Goal: Download file/media

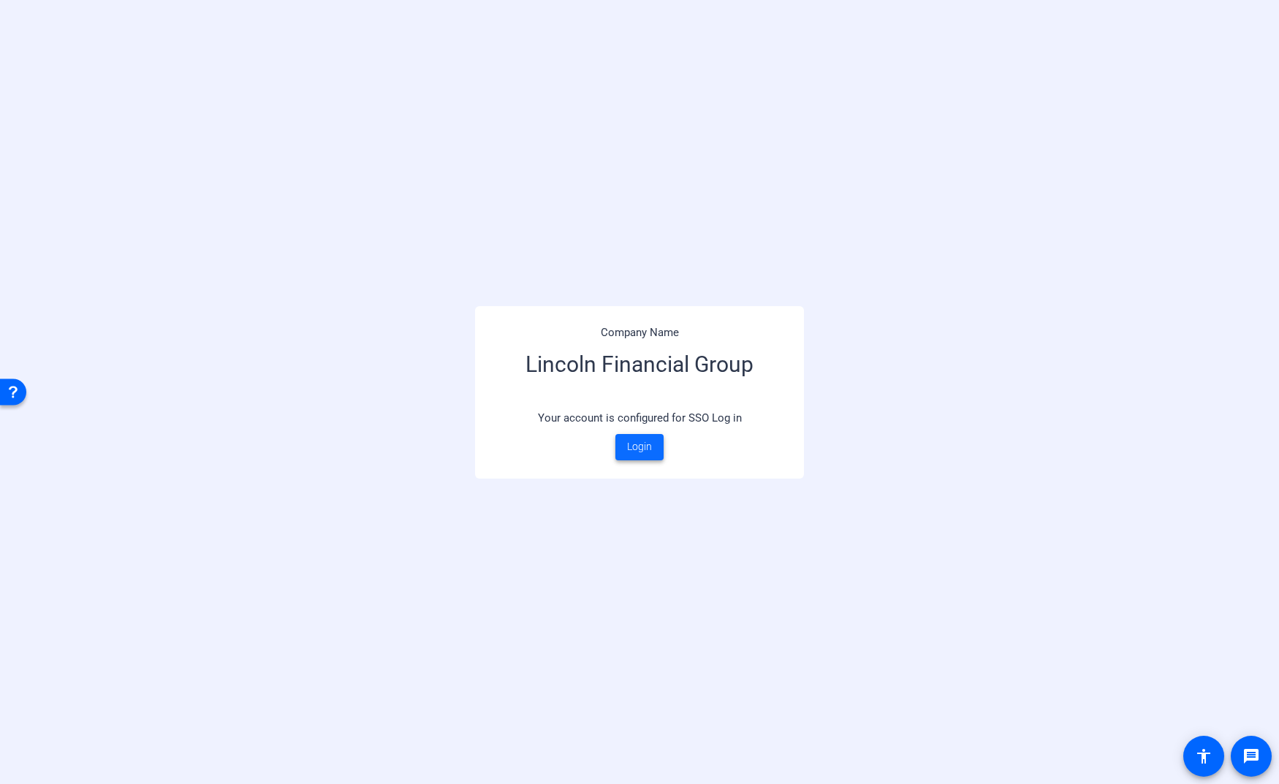
click at [638, 446] on span "Login" at bounding box center [639, 446] width 25 height 15
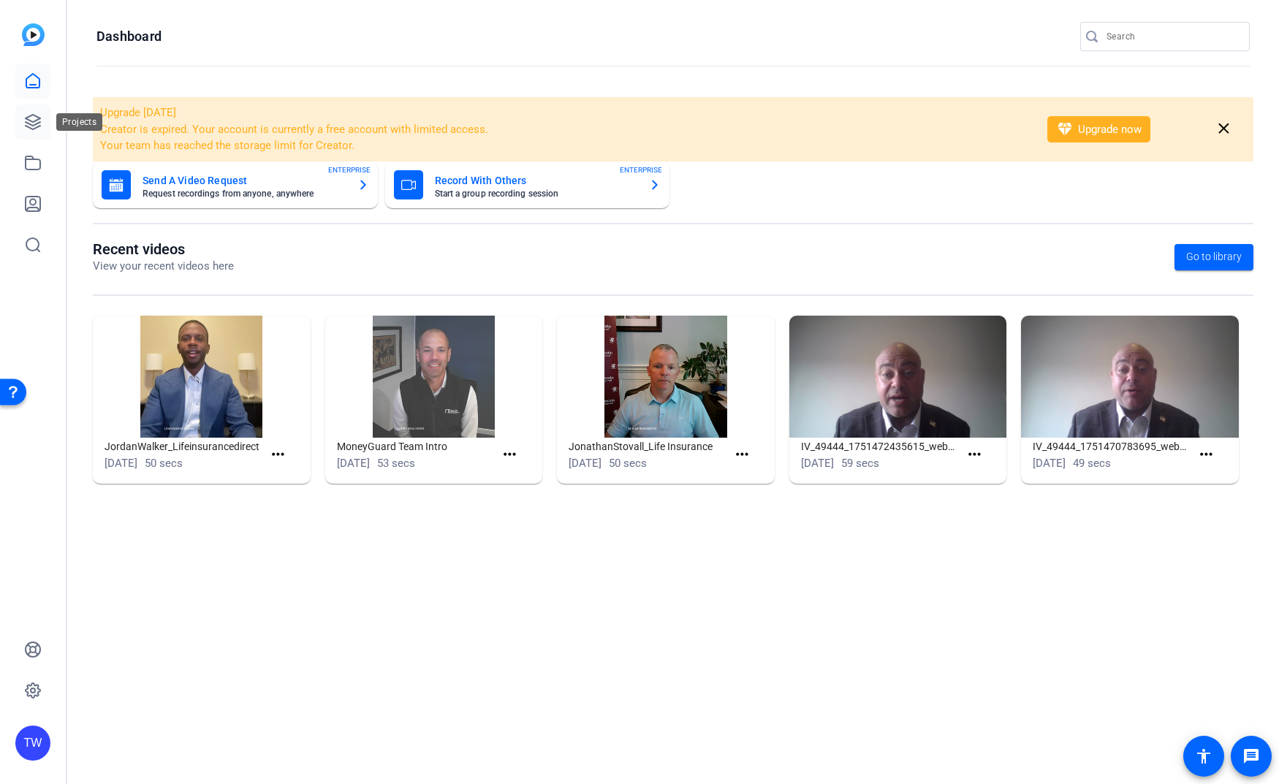
click at [34, 120] on icon at bounding box center [33, 122] width 18 height 18
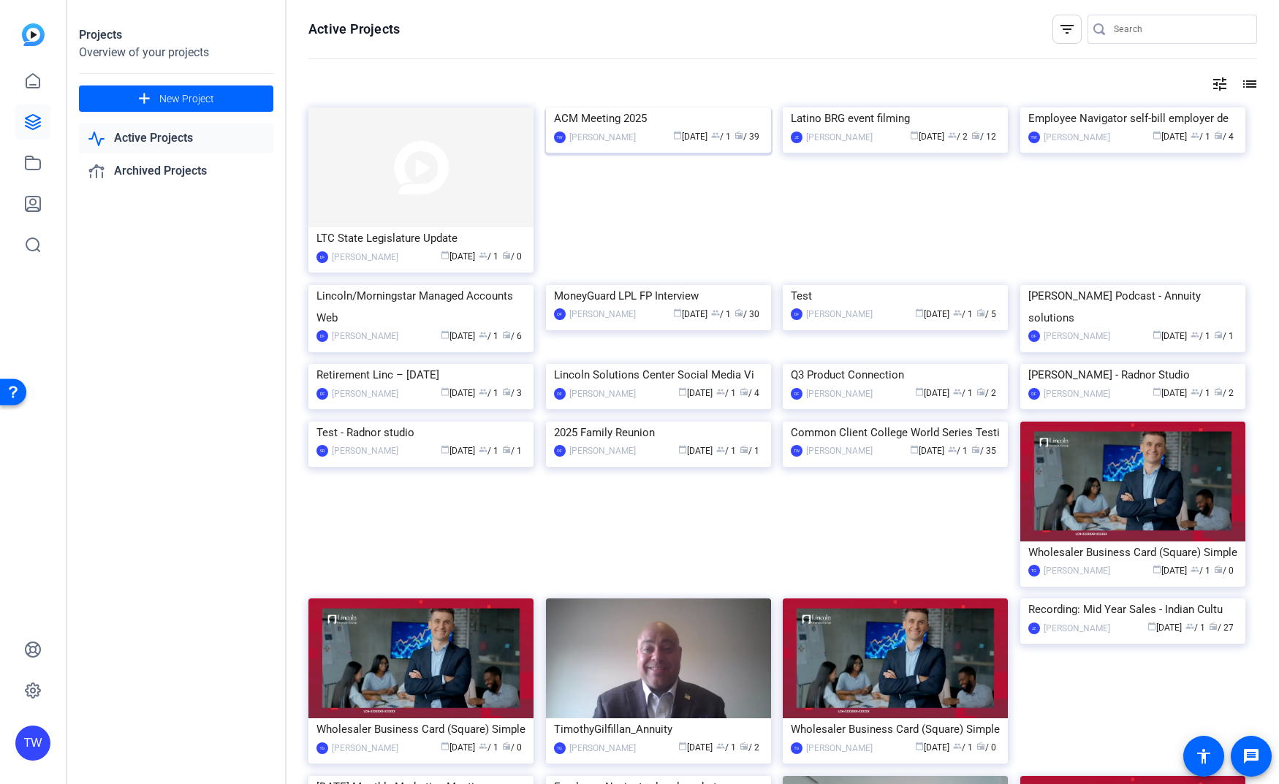
click at [590, 107] on img at bounding box center [658, 107] width 225 height 0
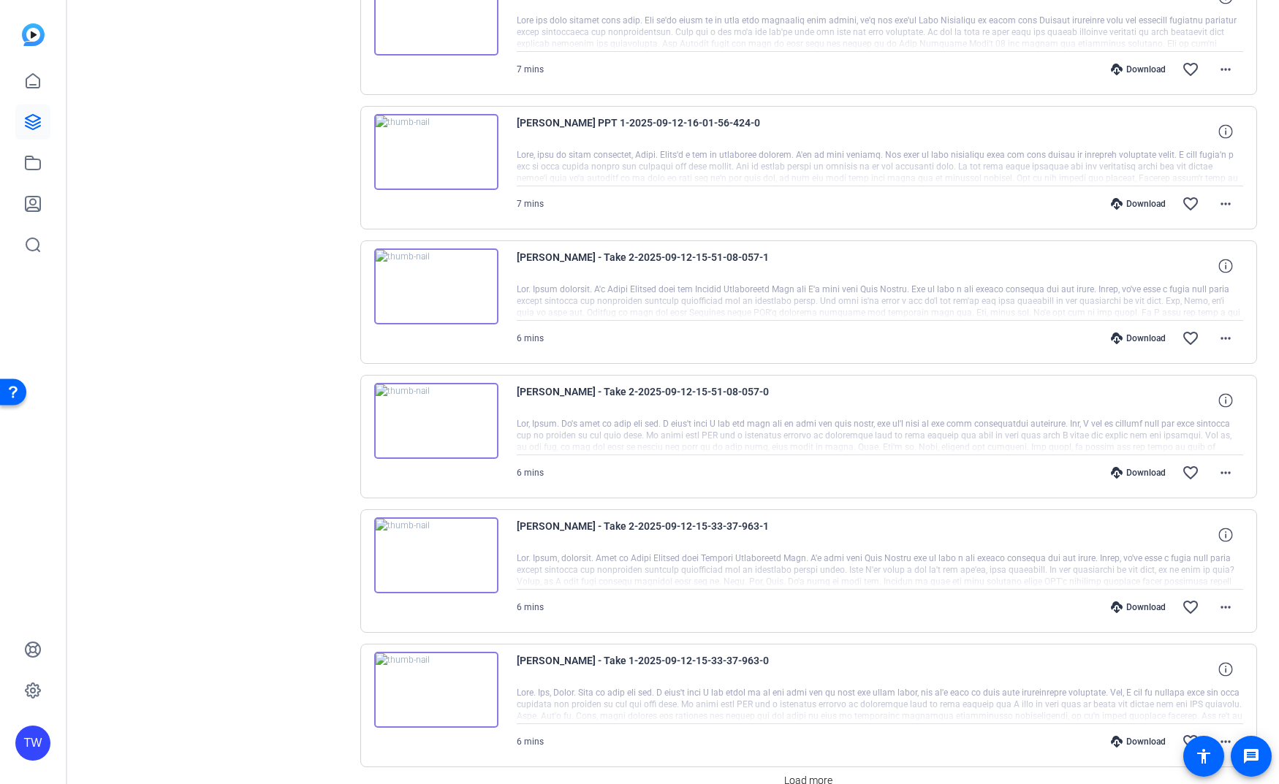
scroll to position [962, 0]
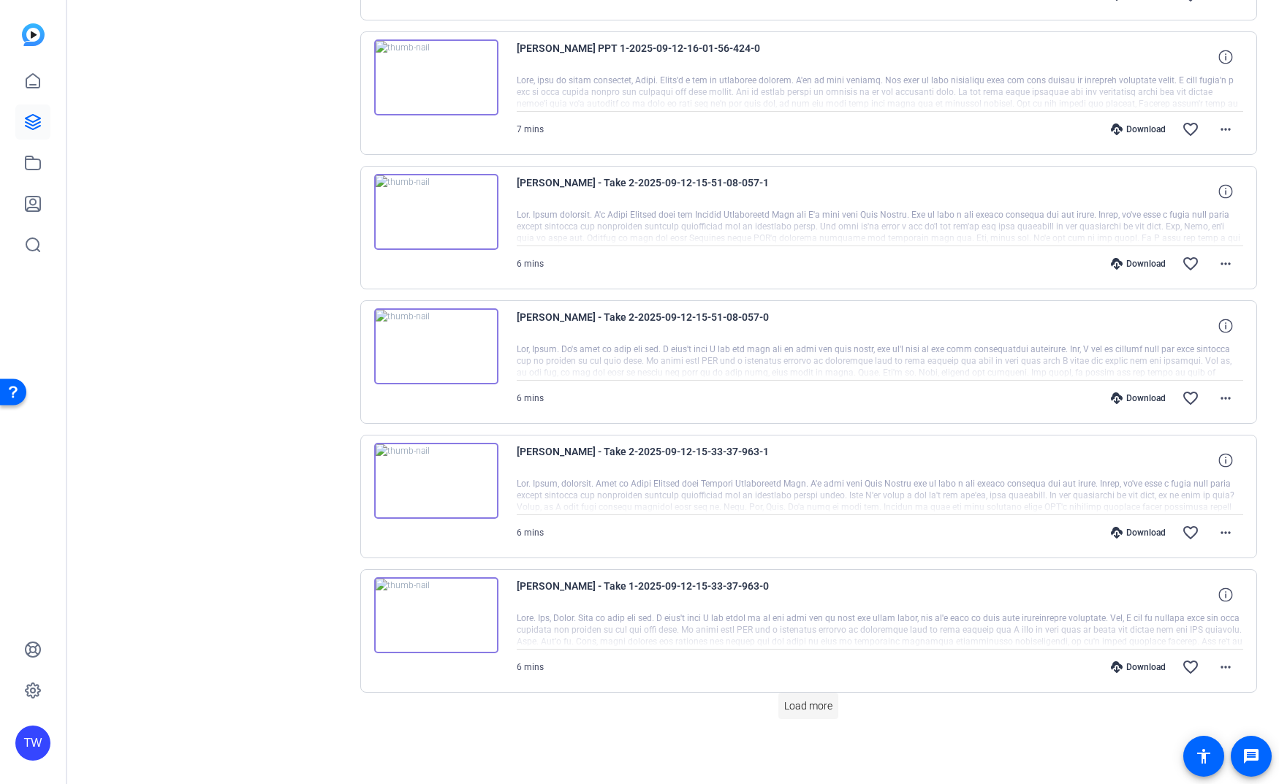
click at [816, 707] on span "Load more" at bounding box center [808, 705] width 48 height 15
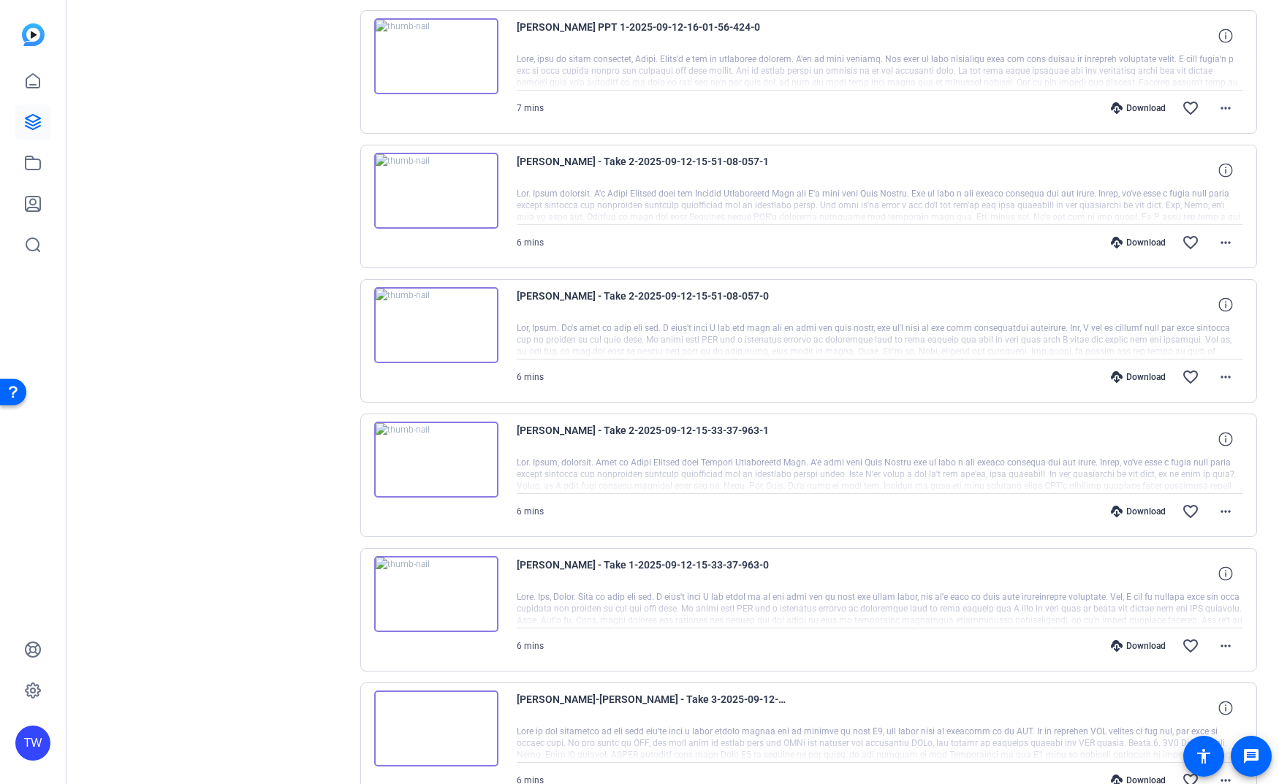
scroll to position [965, 0]
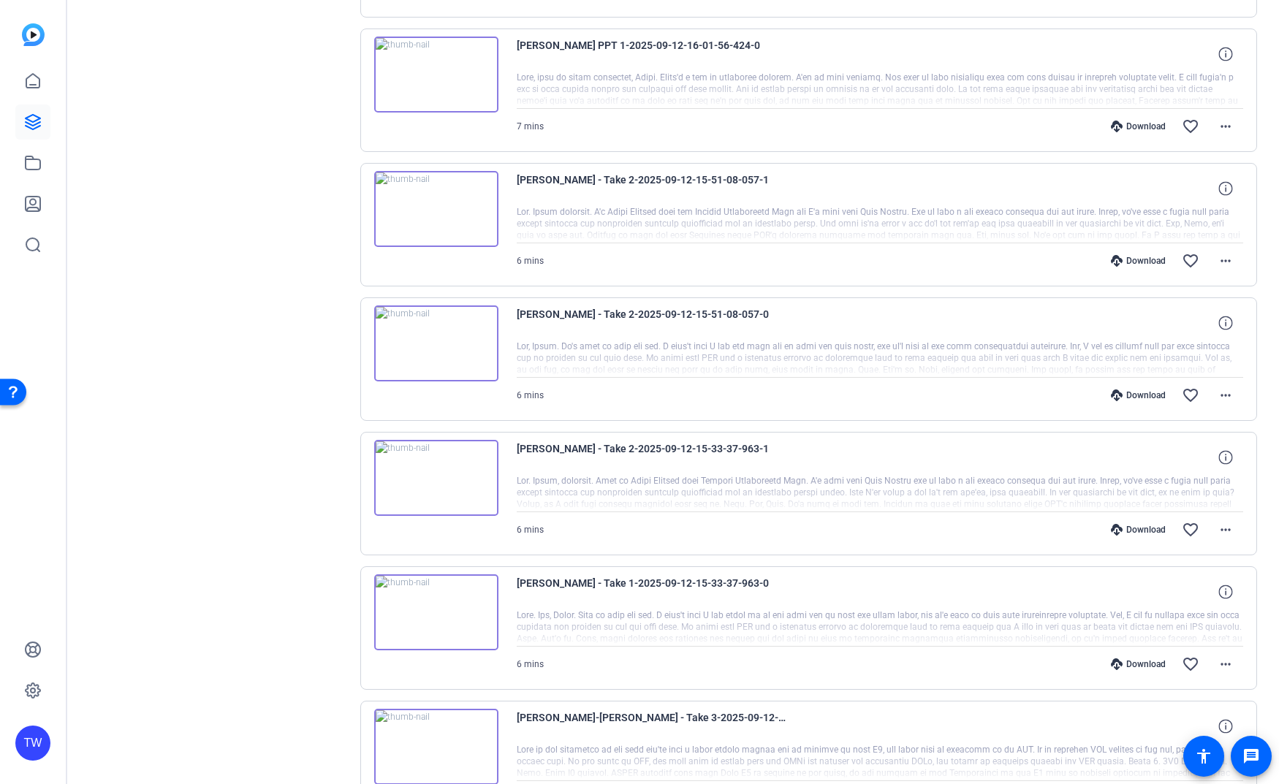
click at [434, 478] on img at bounding box center [436, 478] width 124 height 76
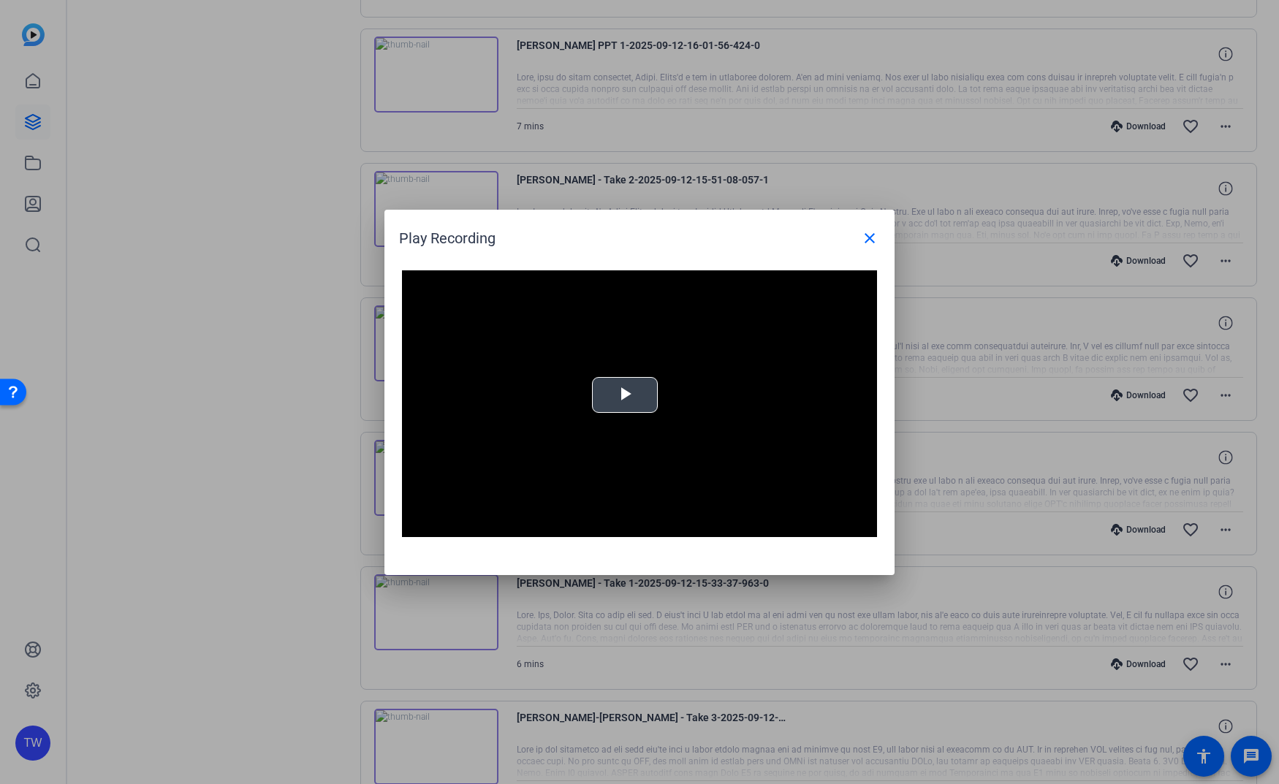
click at [625, 395] on span "Video Player" at bounding box center [625, 395] width 0 height 0
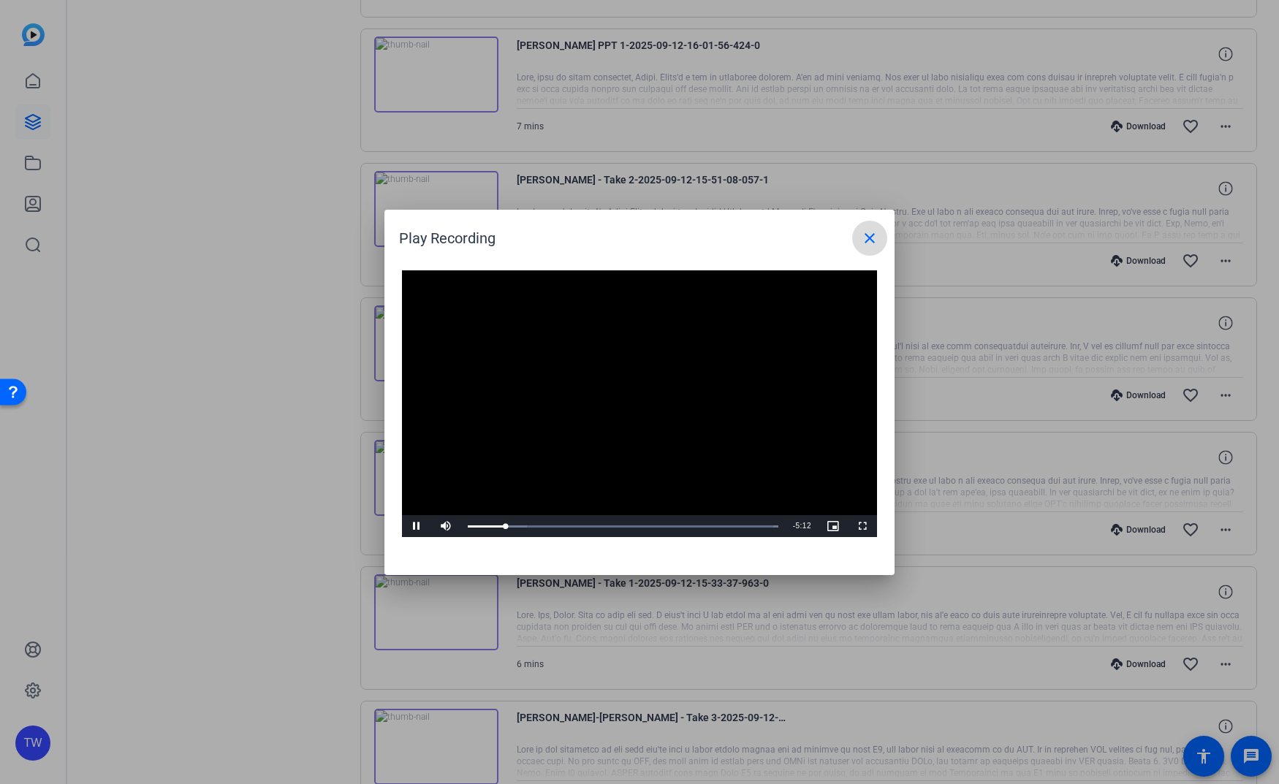
click at [870, 239] on mat-icon "close" at bounding box center [870, 238] width 18 height 18
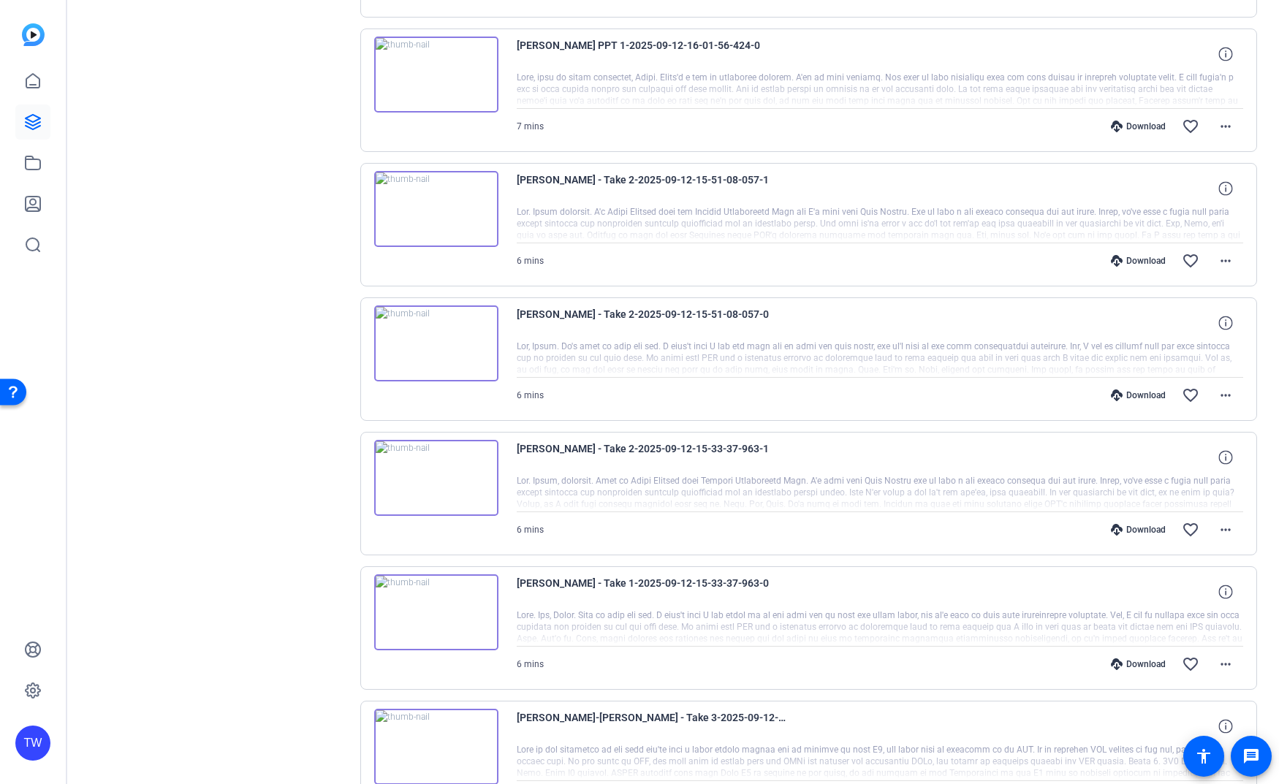
click at [1142, 530] on div "Download" at bounding box center [1137, 530] width 69 height 12
